Goal: Check status

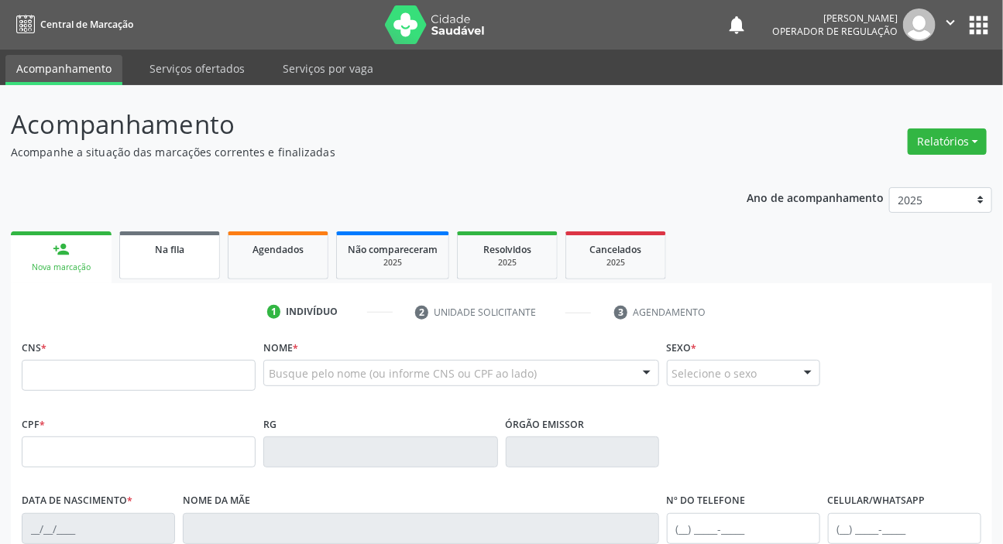
click at [138, 247] on div "Na fila" at bounding box center [169, 249] width 77 height 16
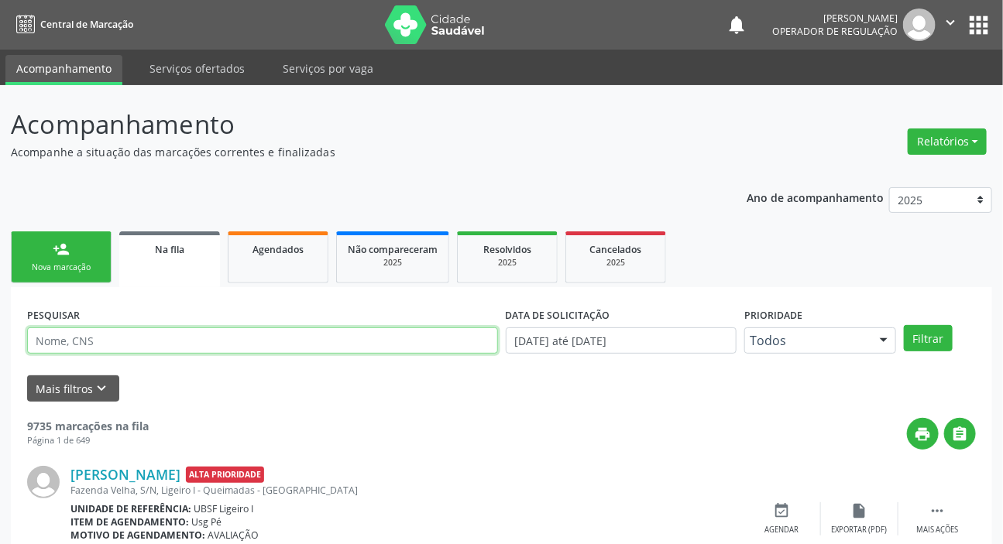
click at [217, 332] on input "text" at bounding box center [262, 340] width 471 height 26
click at [903, 325] on button "Filtrar" at bounding box center [927, 338] width 49 height 26
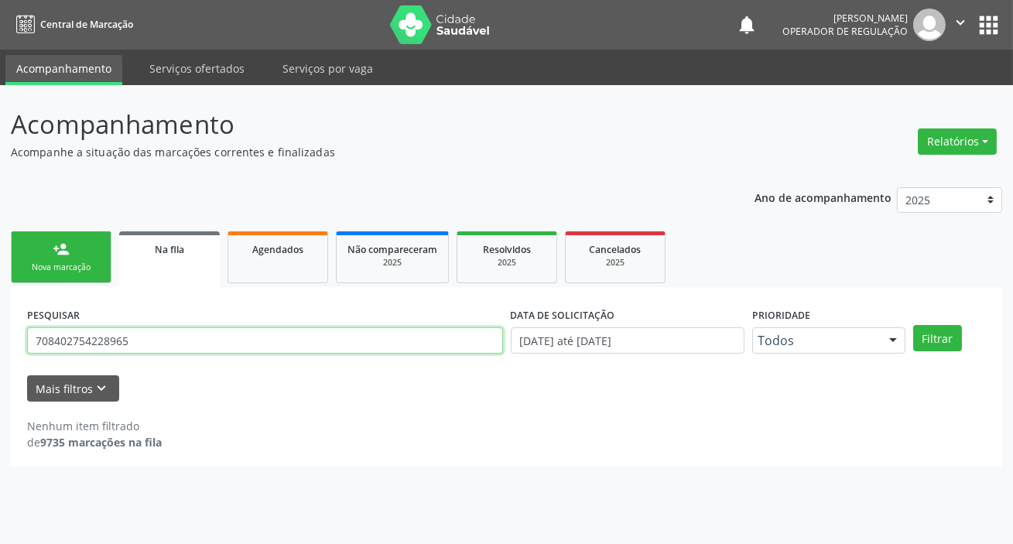
click at [134, 345] on input "708402754228965" at bounding box center [265, 340] width 476 height 26
click at [185, 348] on input "708402754228965" at bounding box center [265, 340] width 476 height 26
type input "700000809875009"
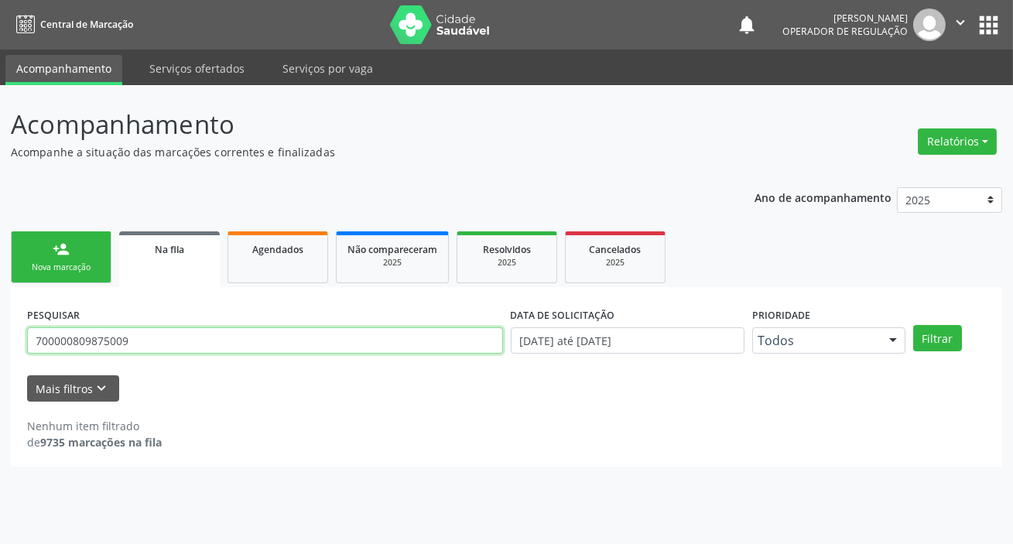
click at [913, 325] on button "Filtrar" at bounding box center [937, 338] width 49 height 26
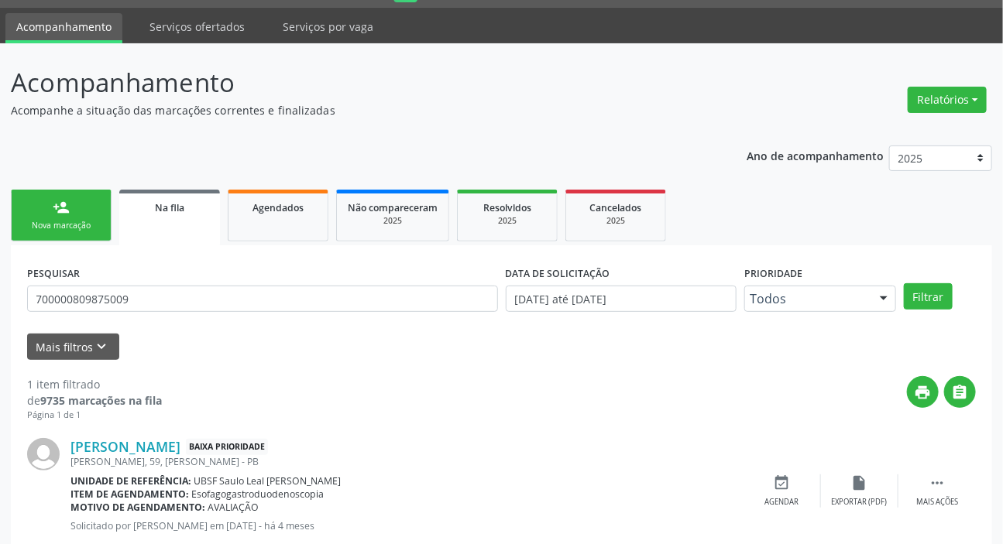
scroll to position [84, 0]
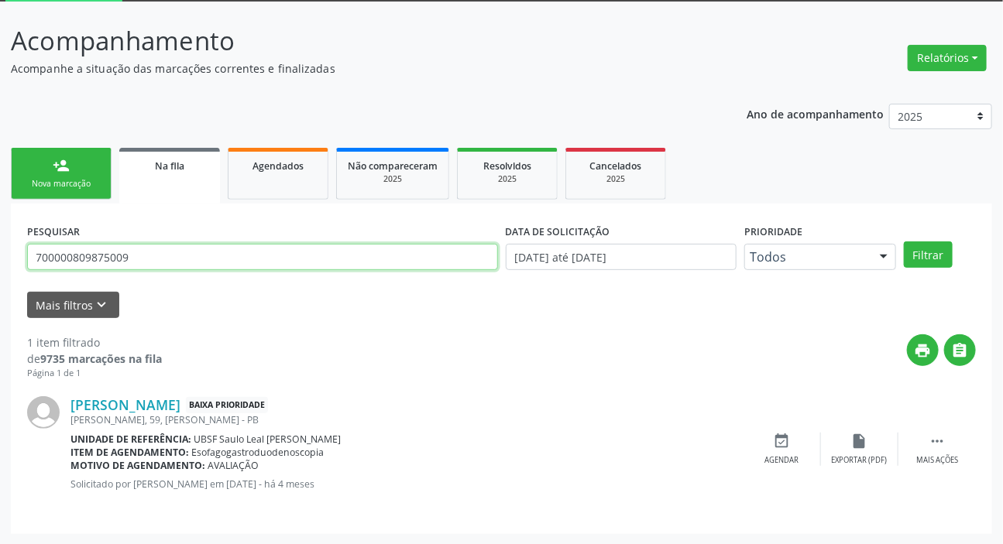
click at [125, 263] on input "700000809875009" at bounding box center [262, 257] width 471 height 26
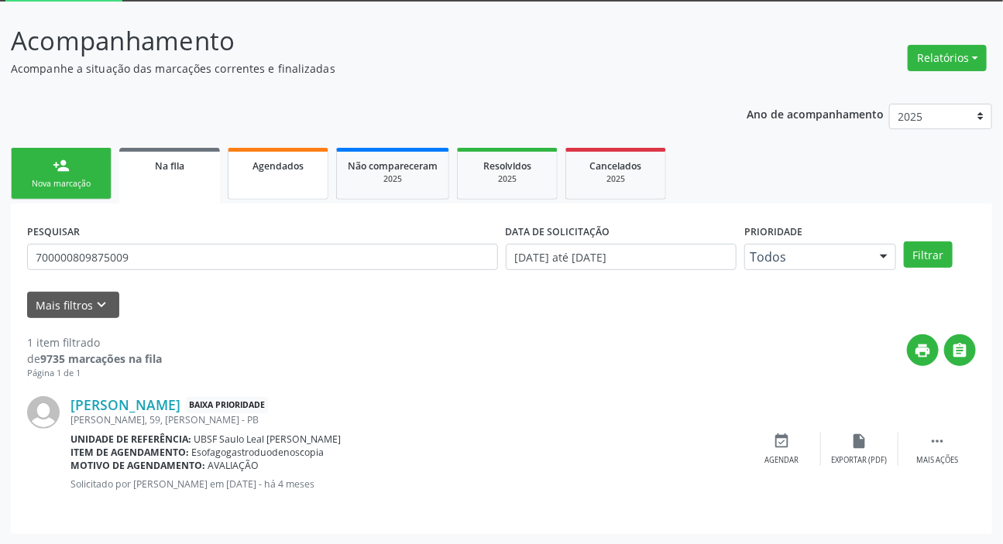
click at [268, 189] on link "Agendados" at bounding box center [278, 174] width 101 height 52
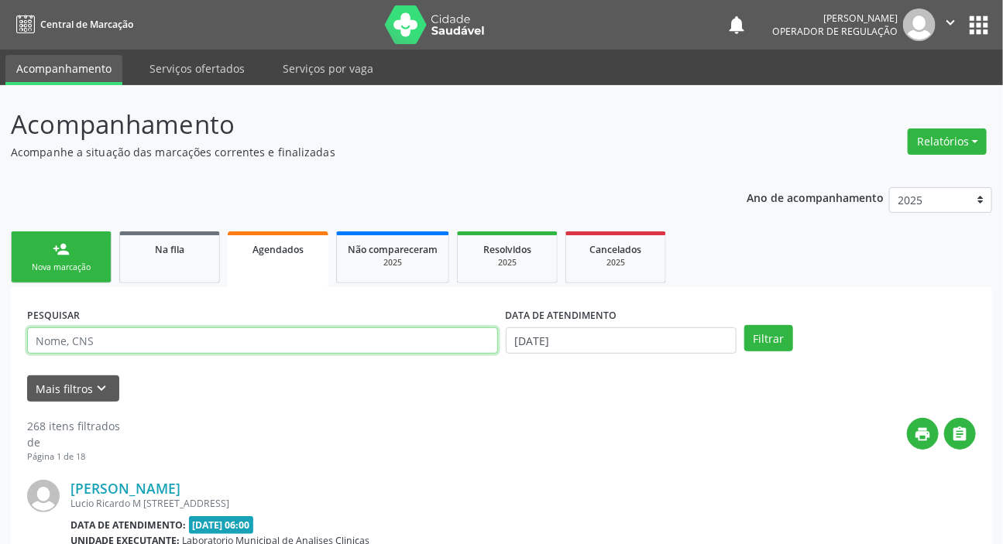
click at [286, 337] on input "text" at bounding box center [262, 340] width 471 height 26
paste input "700000809875009"
type input "700000809875009"
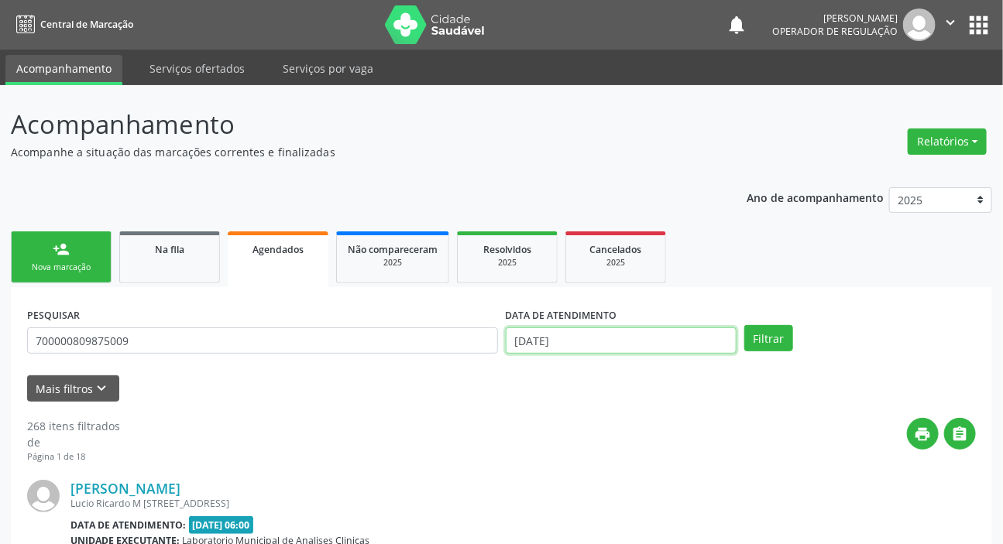
click at [535, 334] on input "[DATE]" at bounding box center [621, 340] width 231 height 26
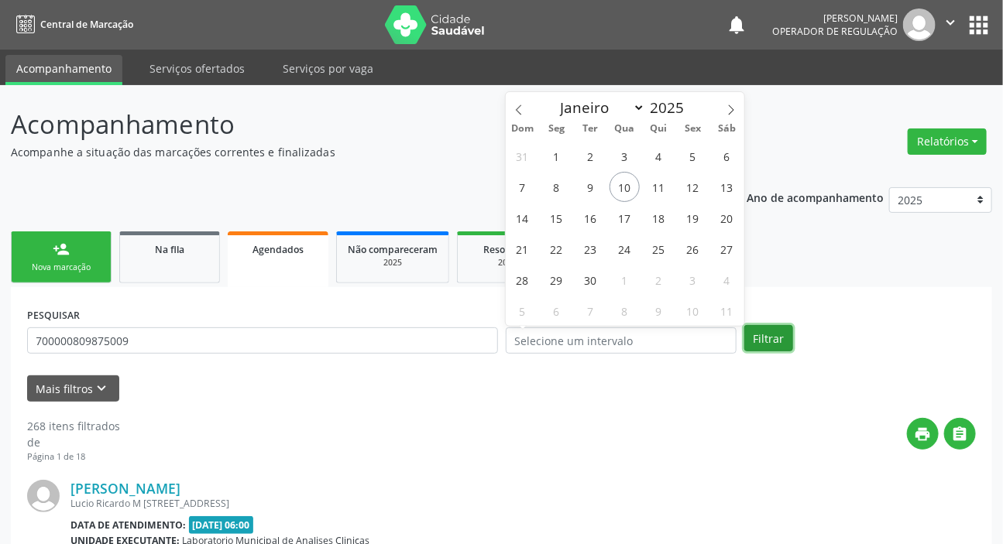
click at [766, 334] on button "Filtrar" at bounding box center [768, 338] width 49 height 26
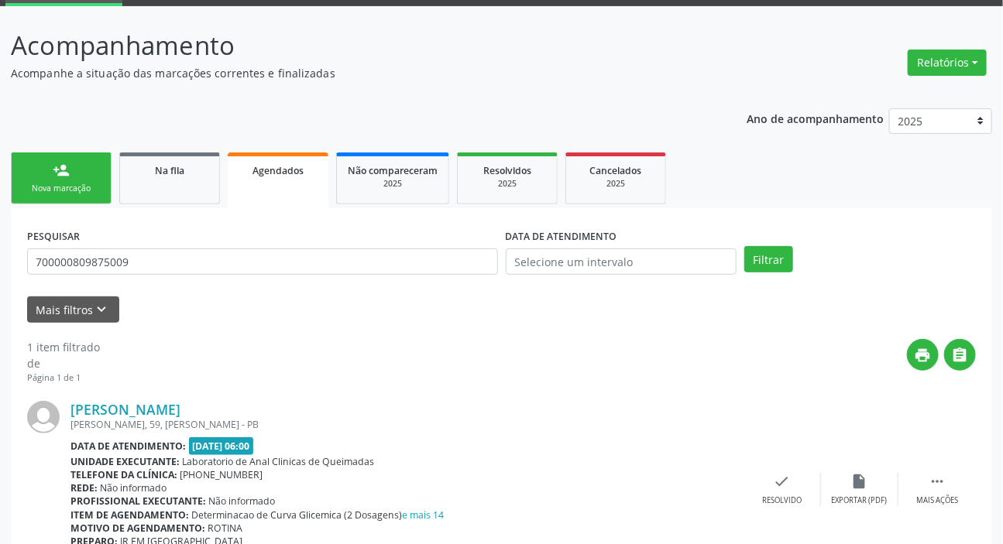
scroll to position [155, 0]
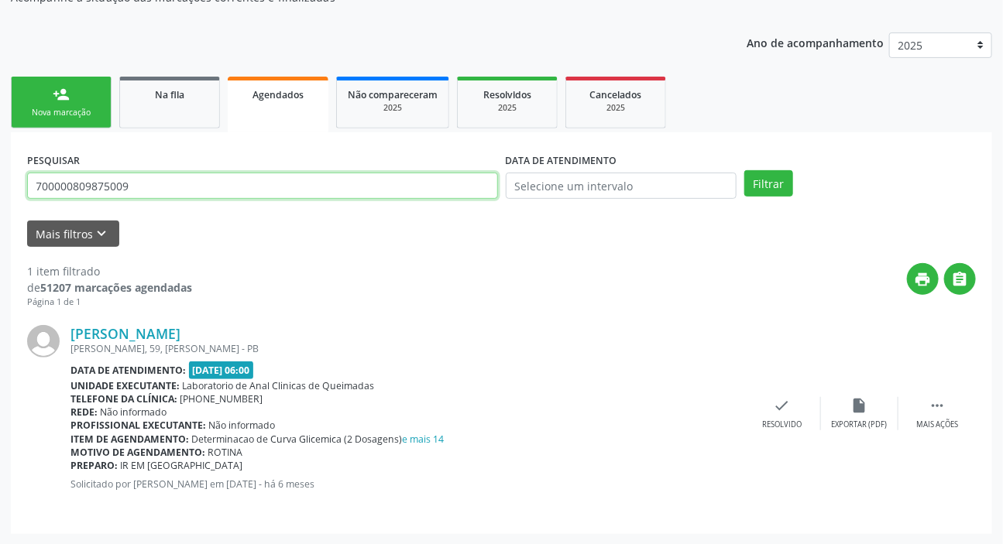
click at [63, 185] on input "700000809875009" at bounding box center [262, 186] width 471 height 26
click at [63, 186] on input "700000809875009" at bounding box center [262, 186] width 471 height 26
type input "703001897750370"
click at [744, 170] on button "Filtrar" at bounding box center [768, 183] width 49 height 26
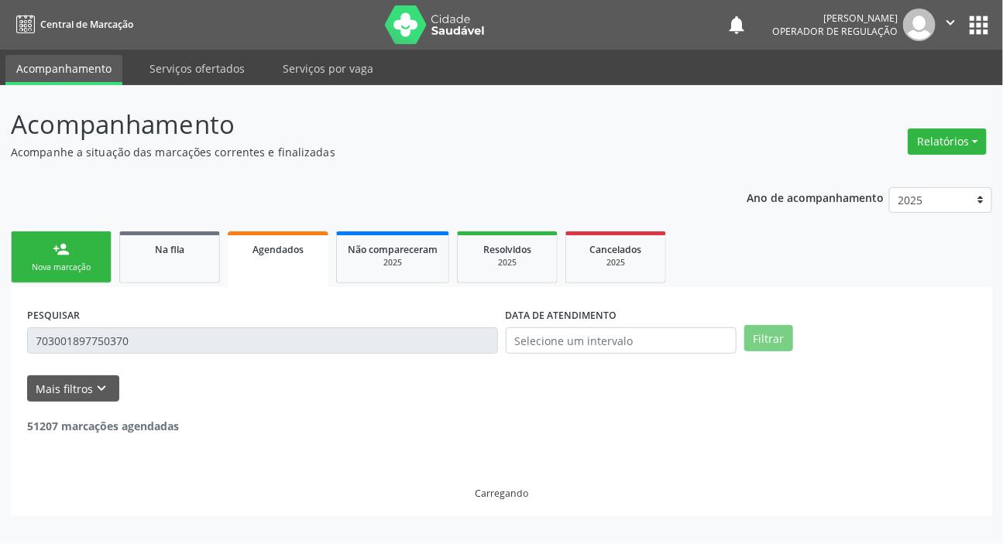
scroll to position [0, 0]
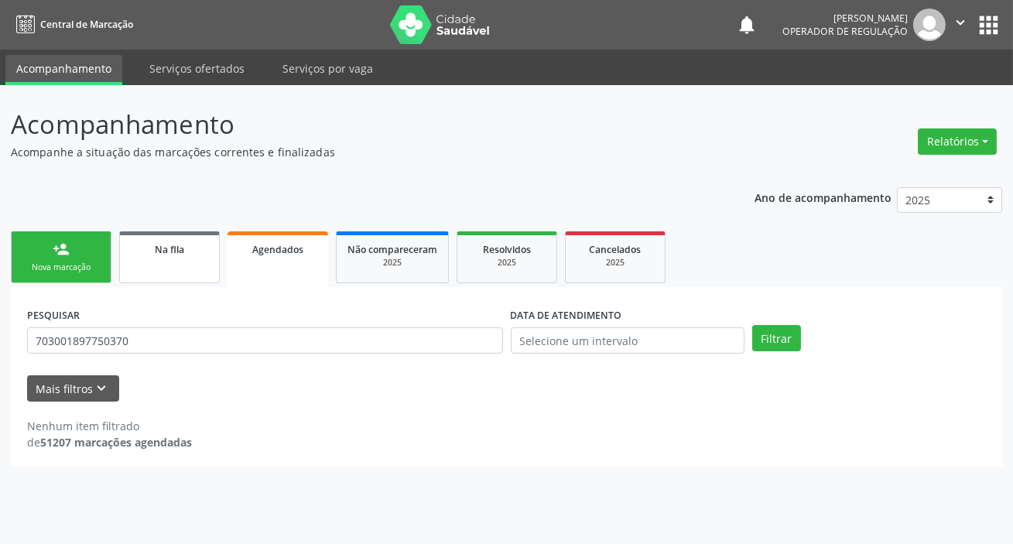
click at [155, 259] on link "Na fila" at bounding box center [169, 257] width 101 height 52
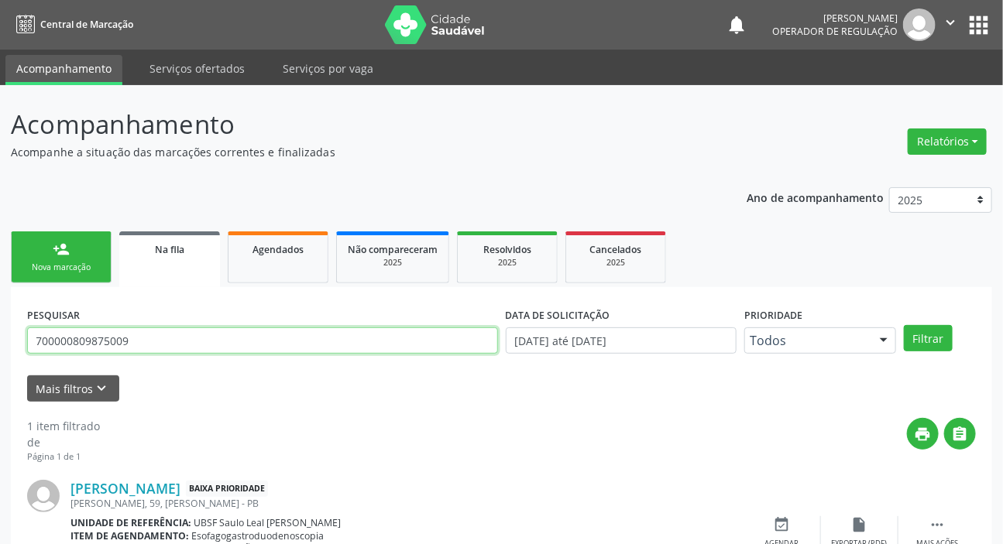
click at [185, 344] on input "700000809875009" at bounding box center [262, 340] width 471 height 26
click at [903, 325] on button "Filtrar" at bounding box center [927, 338] width 49 height 26
click at [139, 344] on input "700000809875009" at bounding box center [262, 340] width 471 height 26
type input "7"
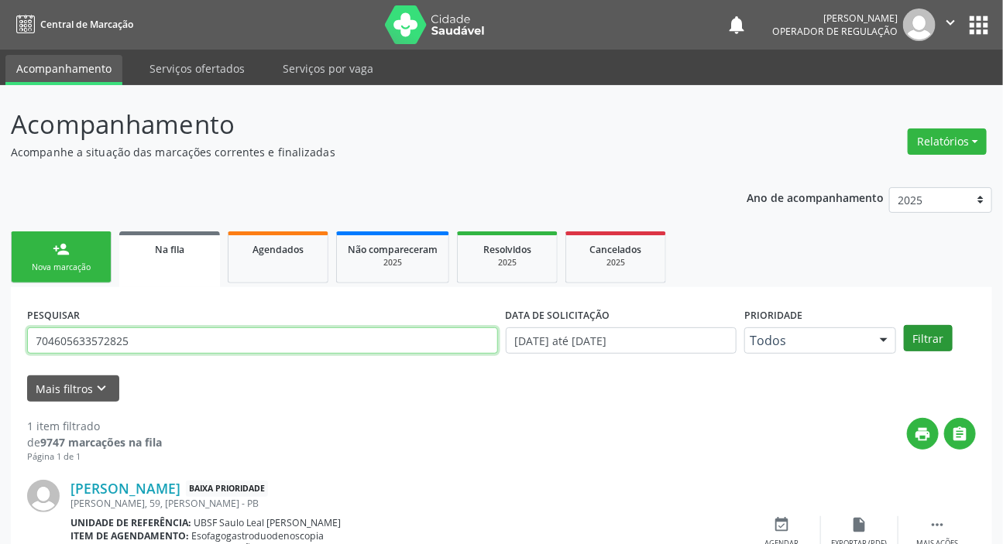
type input "704605633572825"
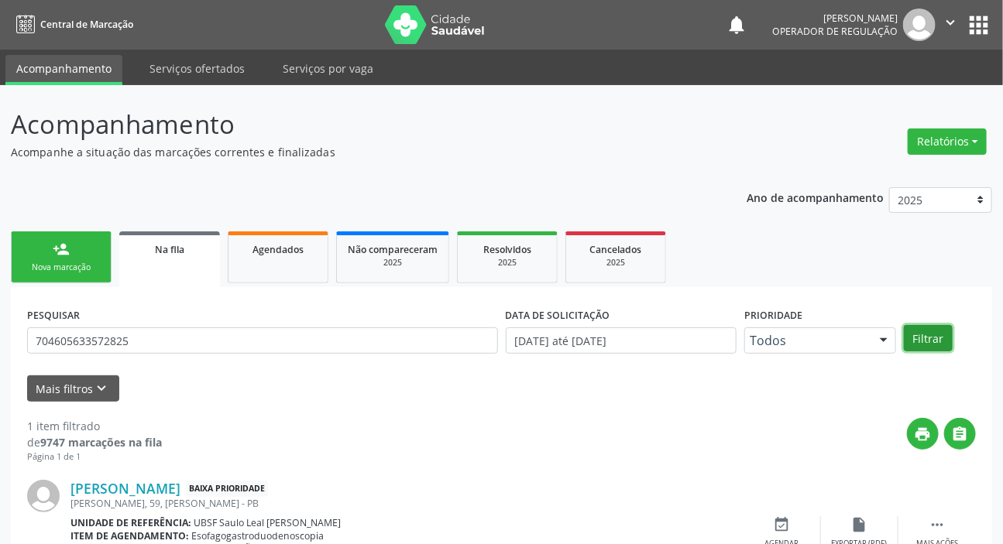
click at [939, 343] on button "Filtrar" at bounding box center [927, 338] width 49 height 26
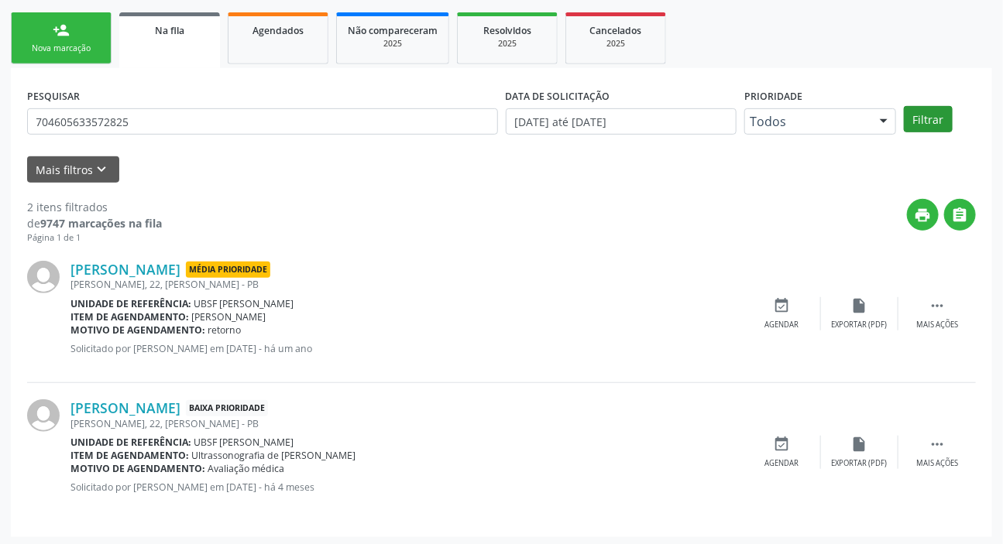
scroll to position [222, 0]
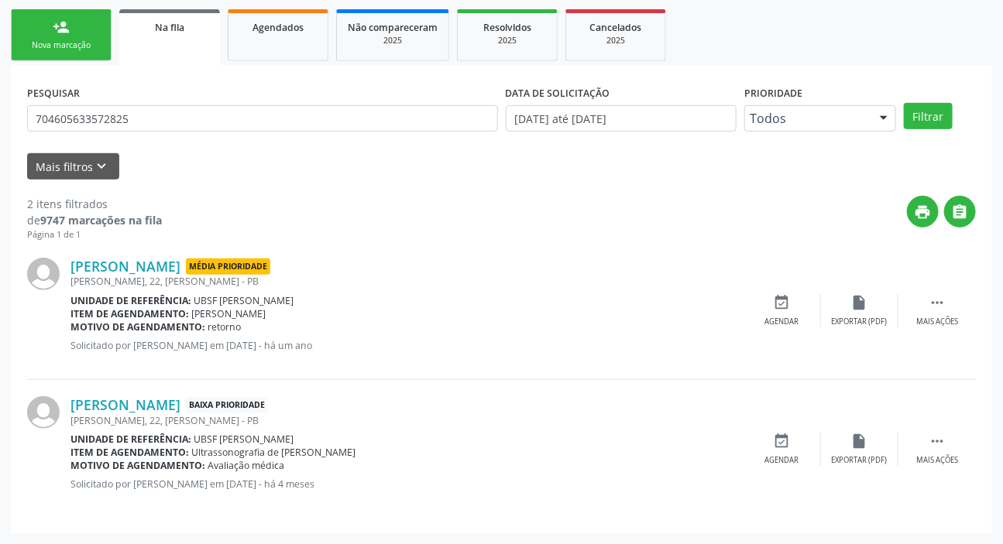
click at [109, 101] on div "PESQUISAR 704605633572825" at bounding box center [262, 111] width 478 height 60
click at [108, 117] on input "704605633572825" at bounding box center [262, 118] width 471 height 26
click at [259, 47] on link "Agendados" at bounding box center [278, 35] width 101 height 52
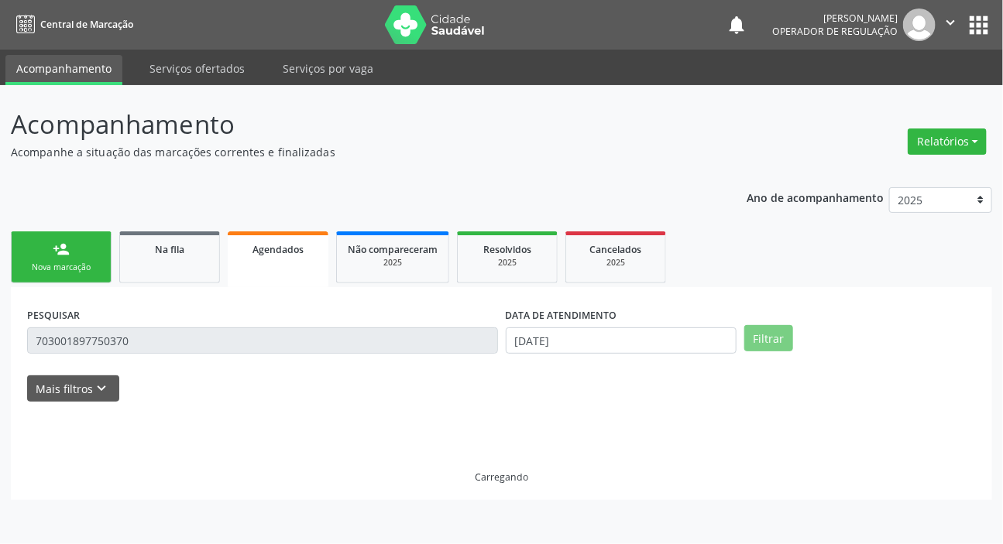
scroll to position [0, 0]
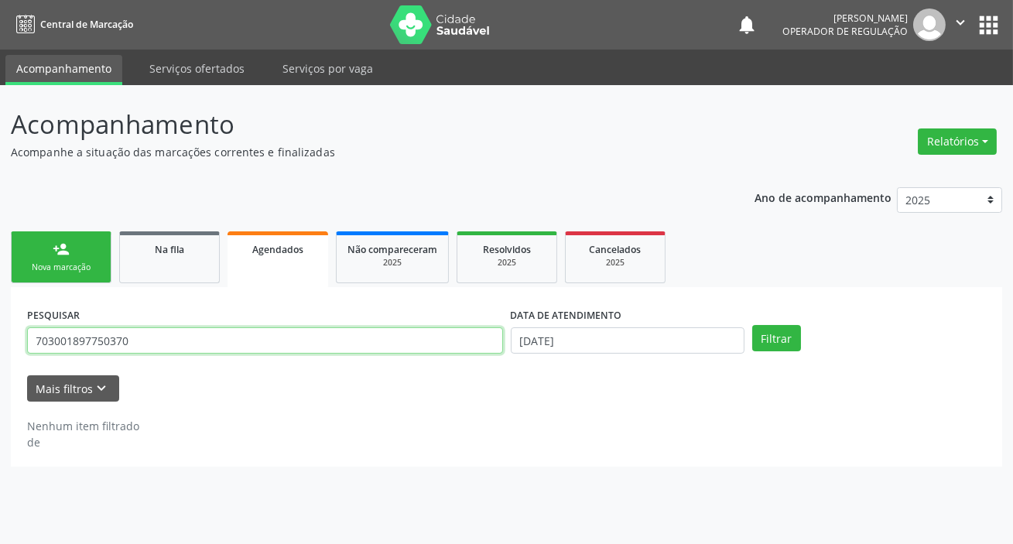
click at [225, 339] on input "703001897750370" at bounding box center [265, 340] width 476 height 26
paste input "4605633572825"
type input "704605633572825"
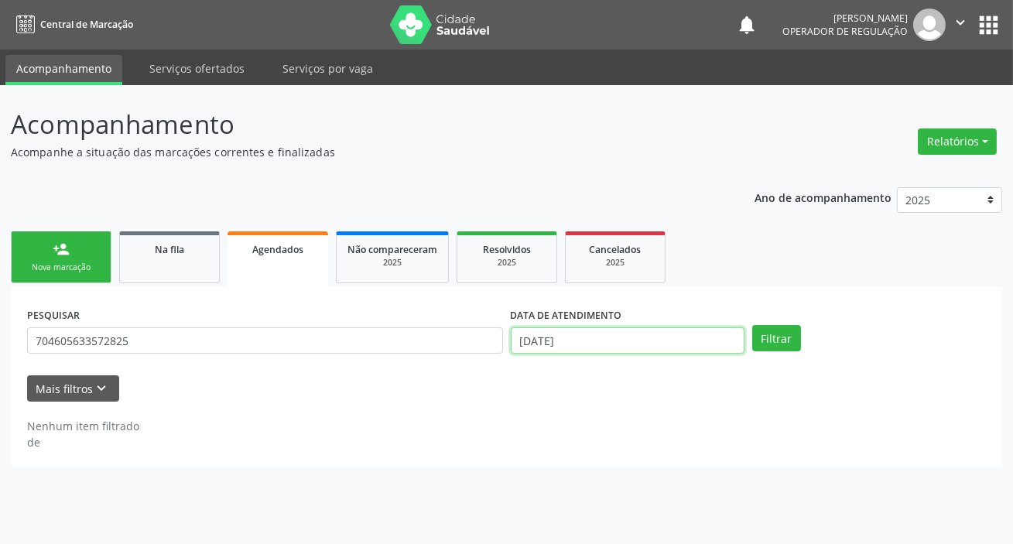
click at [568, 346] on input "[DATE]" at bounding box center [628, 340] width 234 height 26
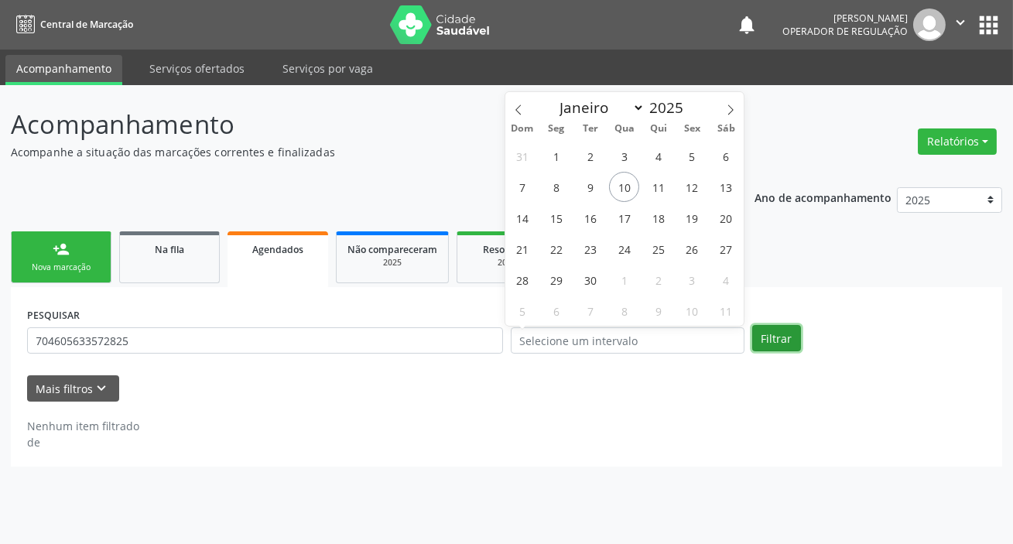
click at [773, 330] on button "Filtrar" at bounding box center [776, 338] width 49 height 26
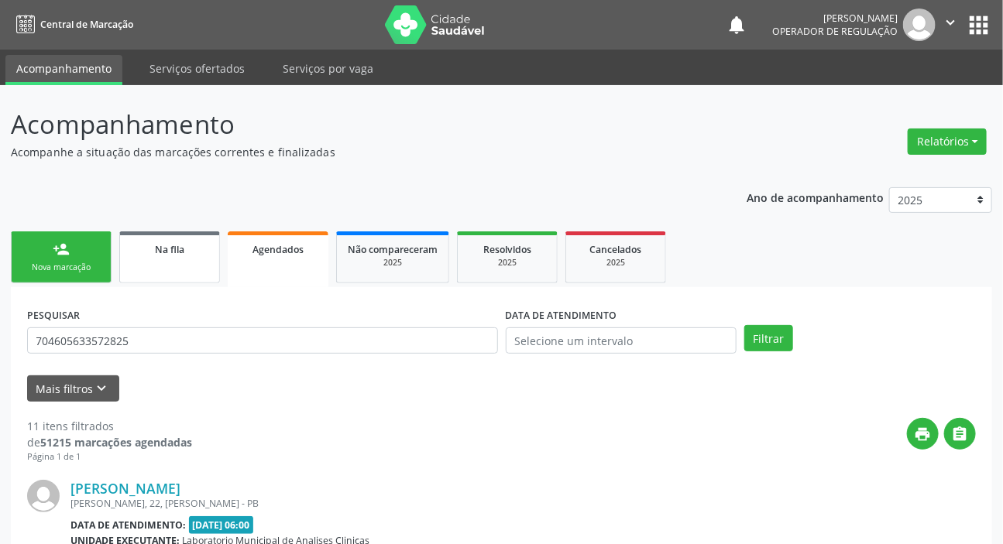
click at [195, 252] on div "Na fila" at bounding box center [169, 249] width 77 height 16
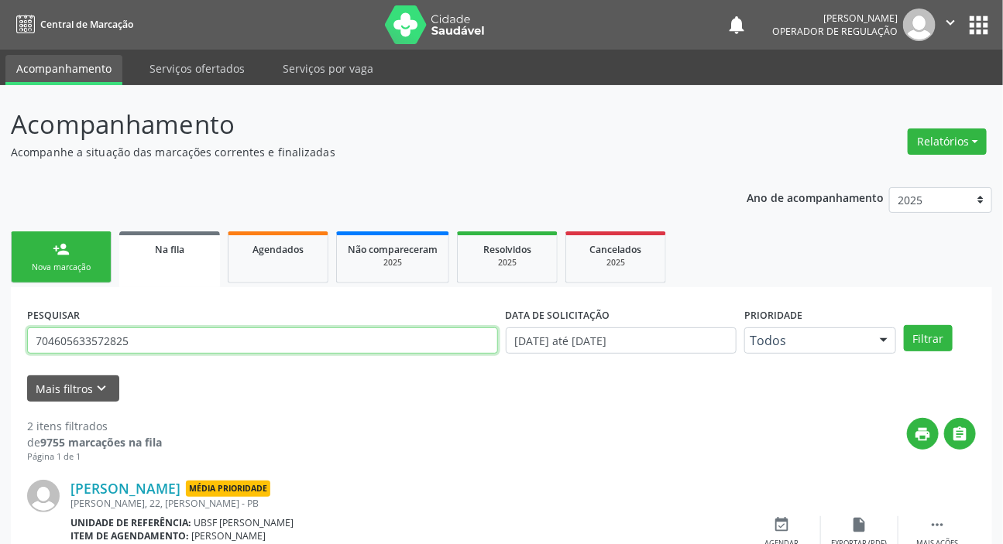
click at [223, 341] on input "704605633572825" at bounding box center [262, 340] width 471 height 26
type input "706403133433288"
click at [903, 325] on button "Filtrar" at bounding box center [927, 338] width 49 height 26
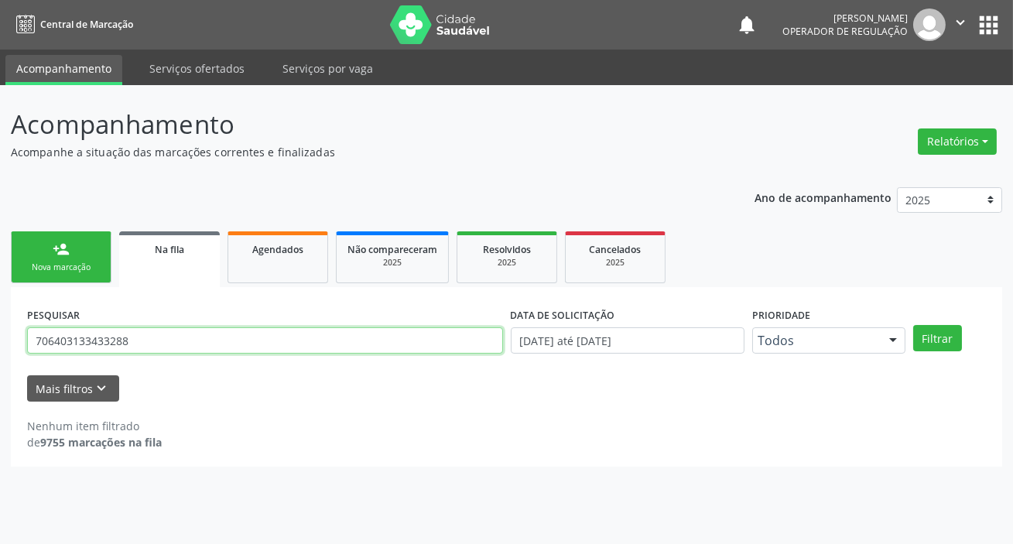
click at [172, 343] on input "706403133433288" at bounding box center [265, 340] width 476 height 26
click at [175, 348] on input "706403133433288" at bounding box center [265, 340] width 476 height 26
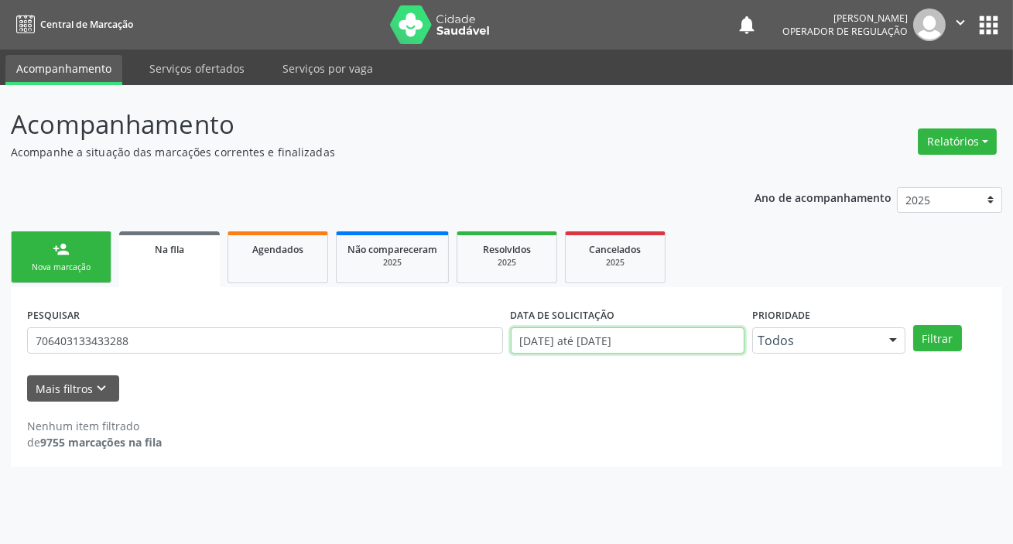
click at [547, 347] on input "[DATE] até [DATE]" at bounding box center [628, 340] width 234 height 26
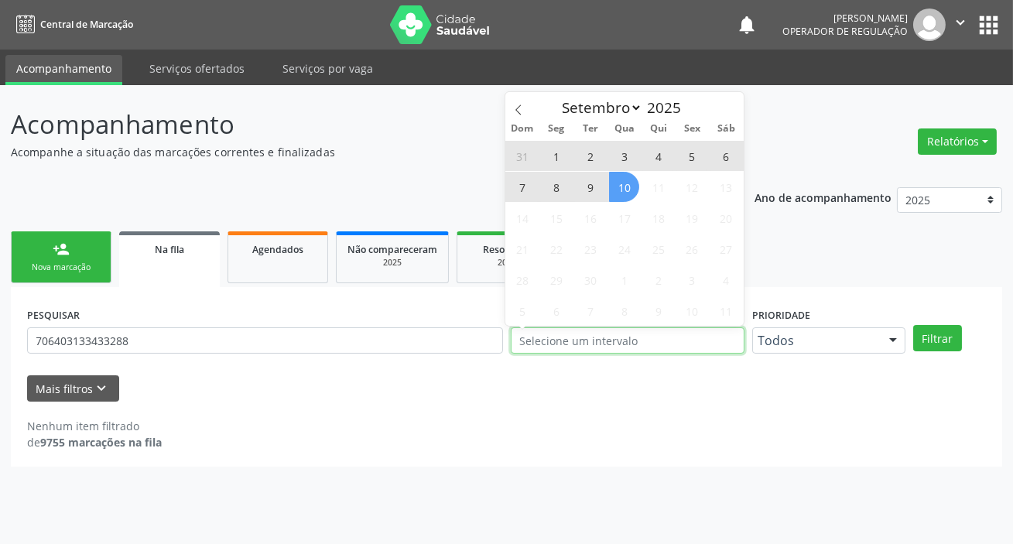
type input "2021"
select select "0"
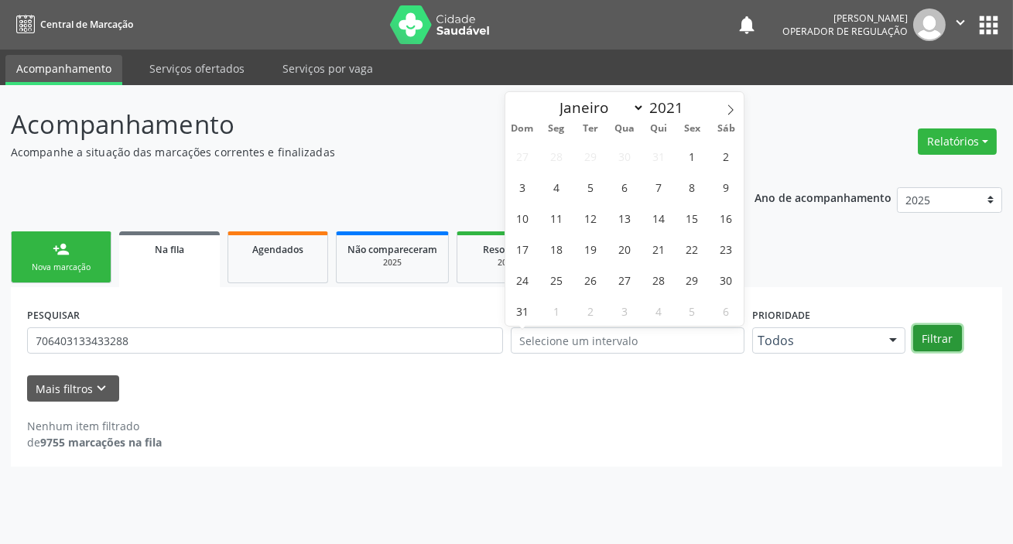
click at [954, 331] on button "Filtrar" at bounding box center [937, 338] width 49 height 26
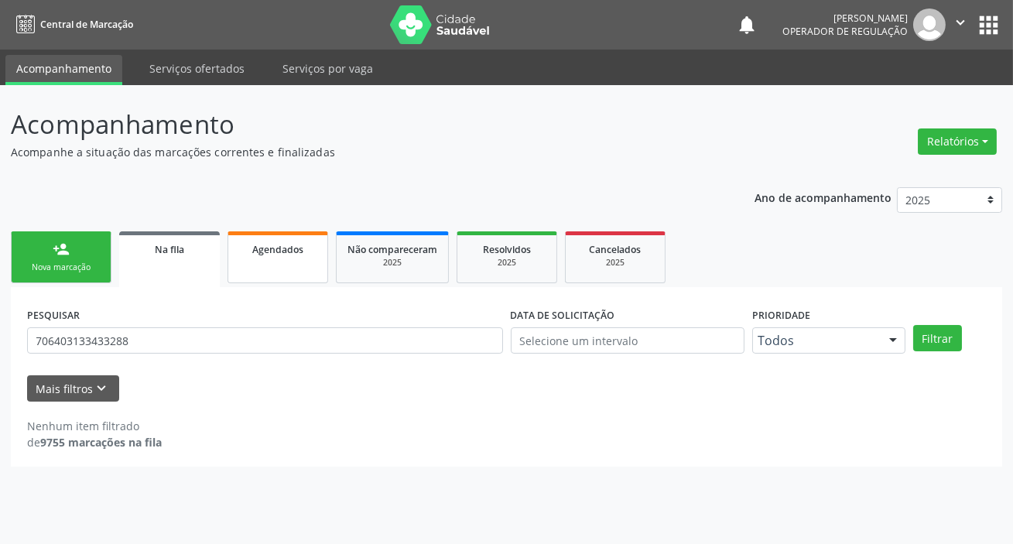
click at [272, 243] on span "Agendados" at bounding box center [277, 249] width 51 height 13
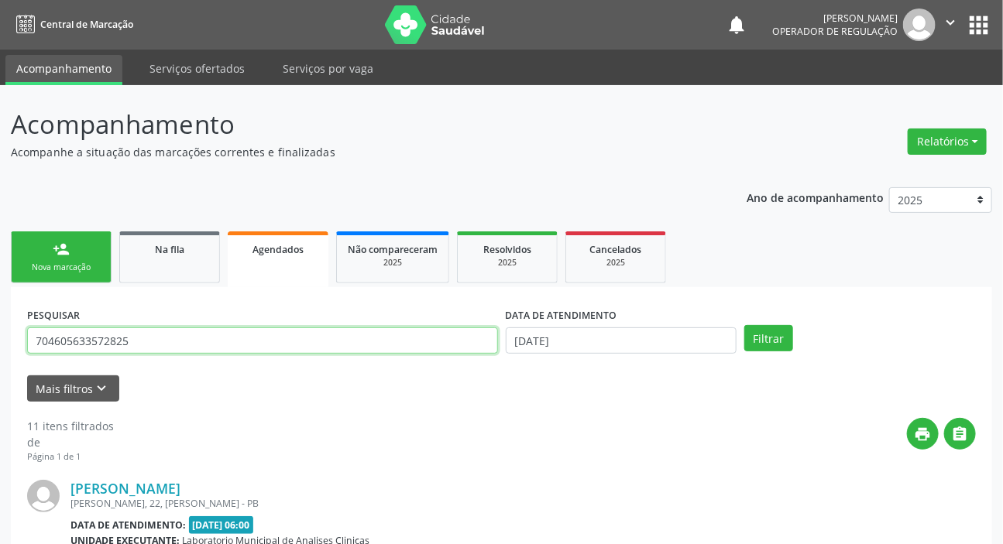
click at [225, 343] on input "704605633572825" at bounding box center [262, 340] width 471 height 26
paste input "6403133433288"
type input "706403133433288"
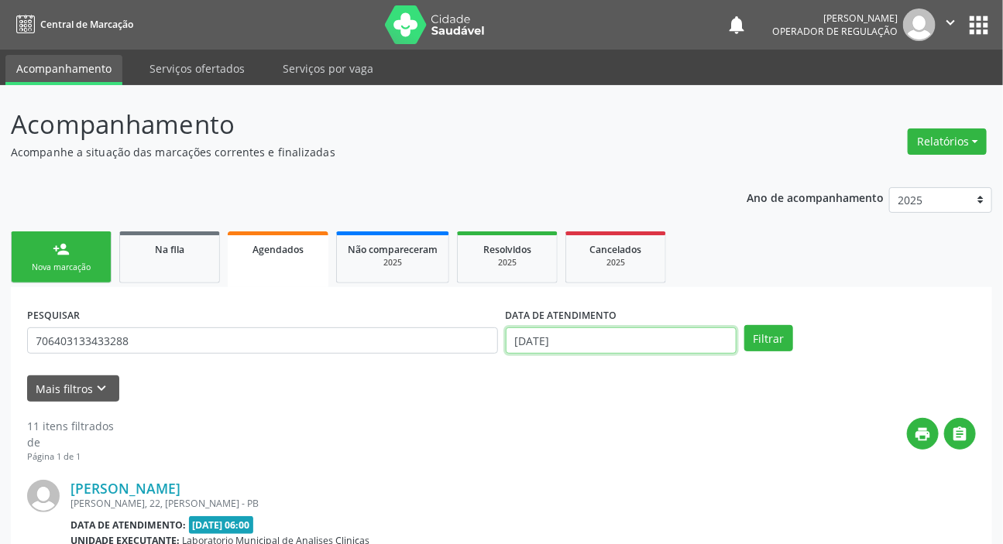
click at [600, 342] on input "[DATE]" at bounding box center [621, 340] width 231 height 26
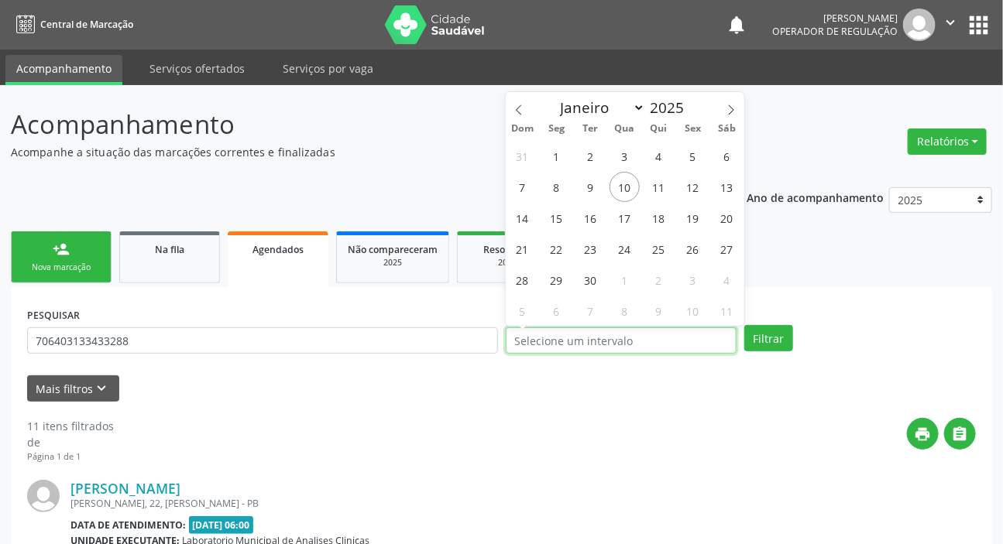
click at [744, 325] on button "Filtrar" at bounding box center [768, 338] width 49 height 26
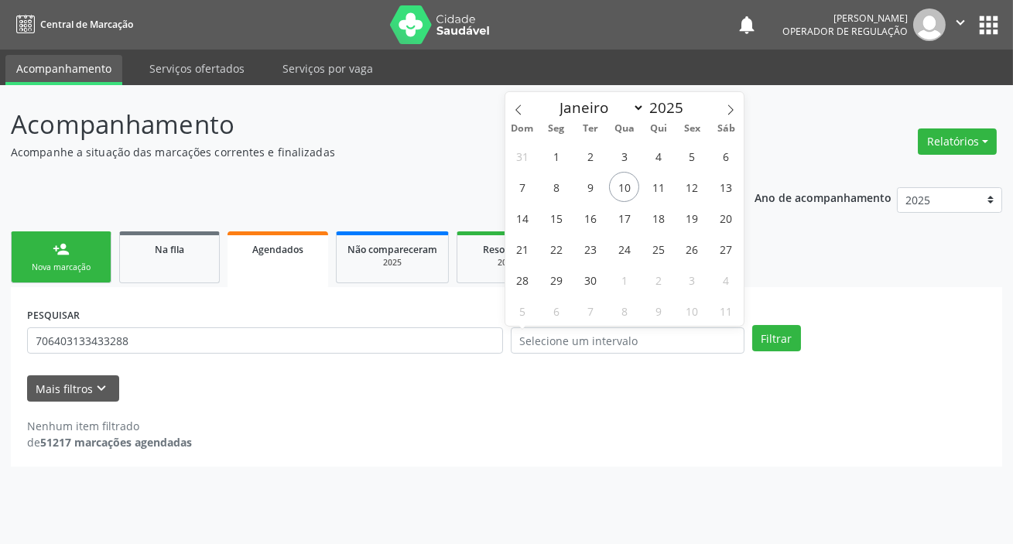
click at [305, 444] on div "Nenhum item filtrado de 51217 marcações agendadas" at bounding box center [506, 434] width 959 height 33
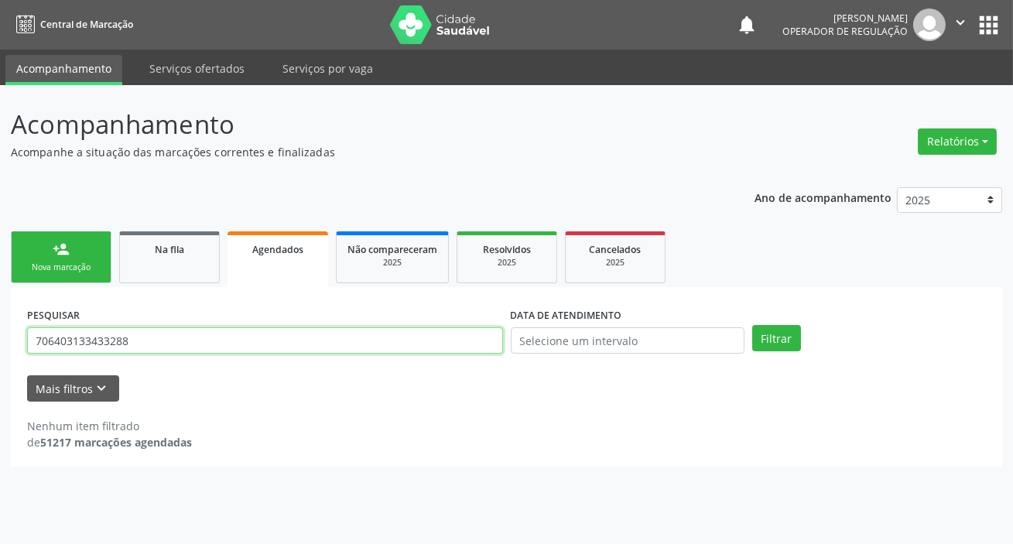
click at [115, 334] on input "706403133433288" at bounding box center [265, 340] width 476 height 26
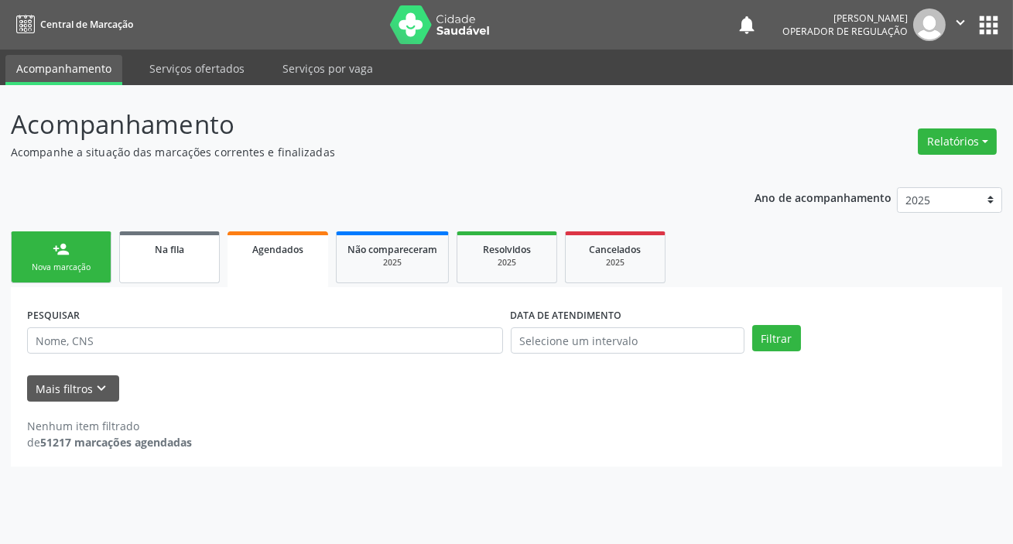
drag, startPoint x: 163, startPoint y: 237, endPoint x: 148, endPoint y: 279, distance: 45.0
click at [164, 238] on link "Na fila" at bounding box center [169, 257] width 101 height 52
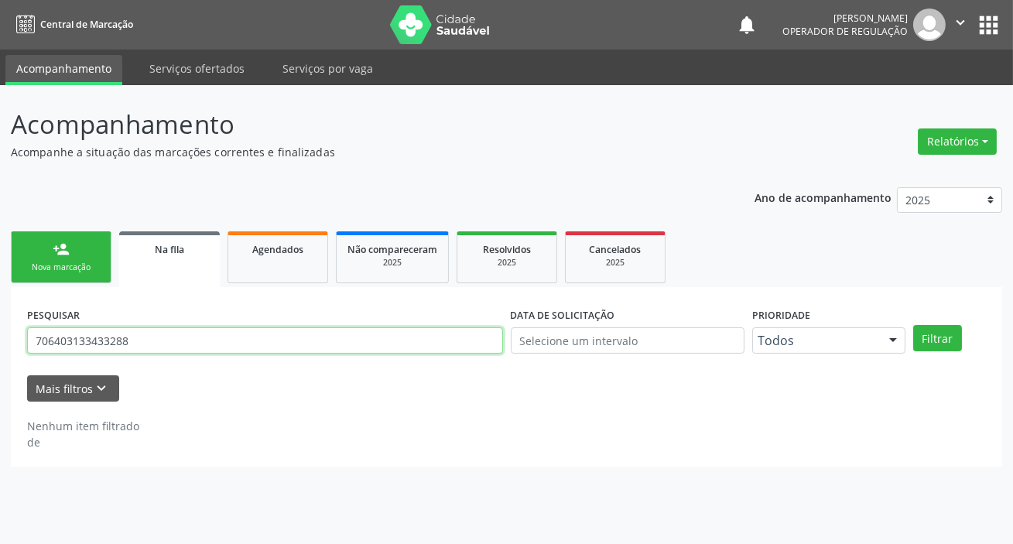
click at [108, 333] on input "706403133433288" at bounding box center [265, 340] width 476 height 26
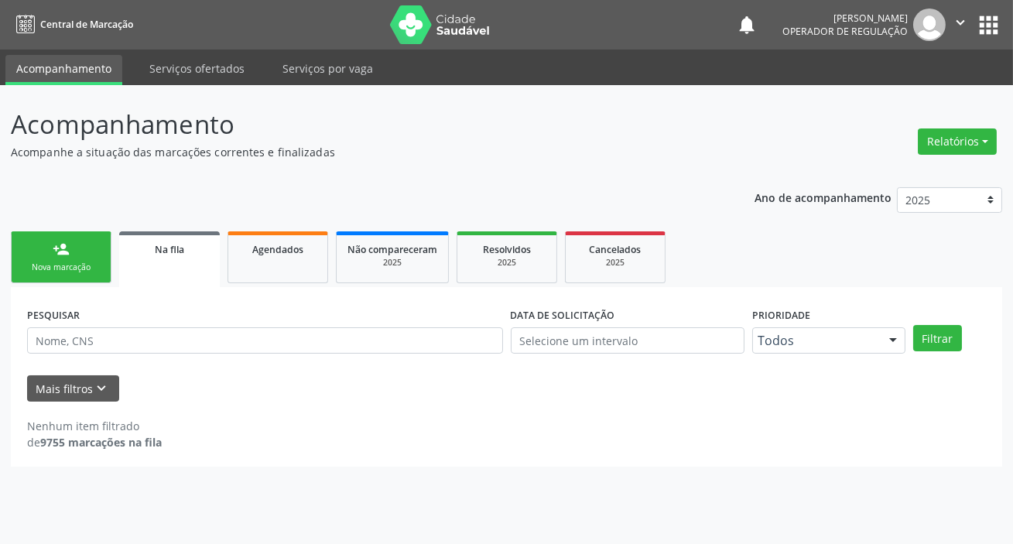
click at [156, 197] on div "Ano de acompanhamento 2025 2024 2023 2022 2021 person_add Nova marcação Na fila…" at bounding box center [507, 322] width 992 height 291
click at [991, 32] on button "apps" at bounding box center [988, 25] width 27 height 27
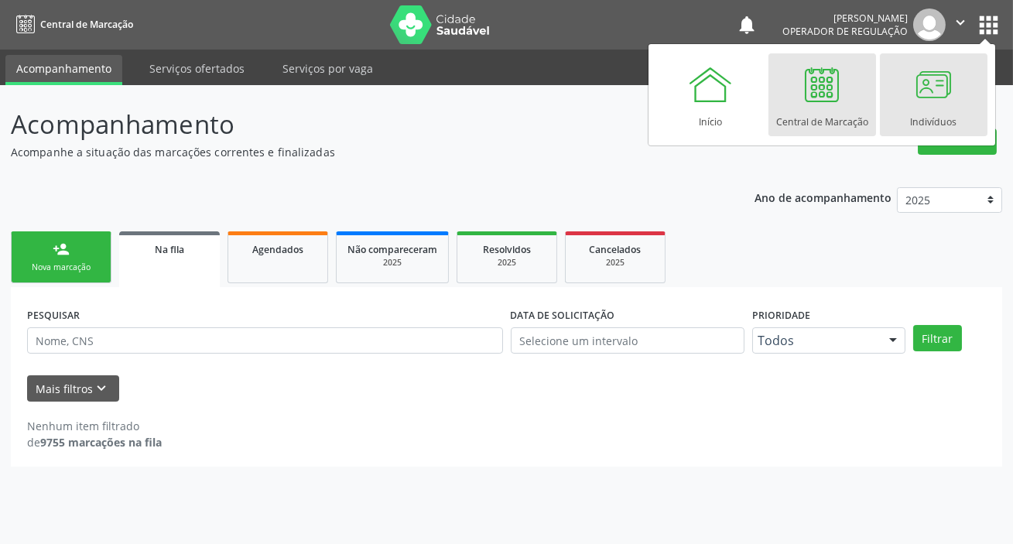
click at [932, 94] on div at bounding box center [933, 84] width 46 height 46
